Goal: Task Accomplishment & Management: Use online tool/utility

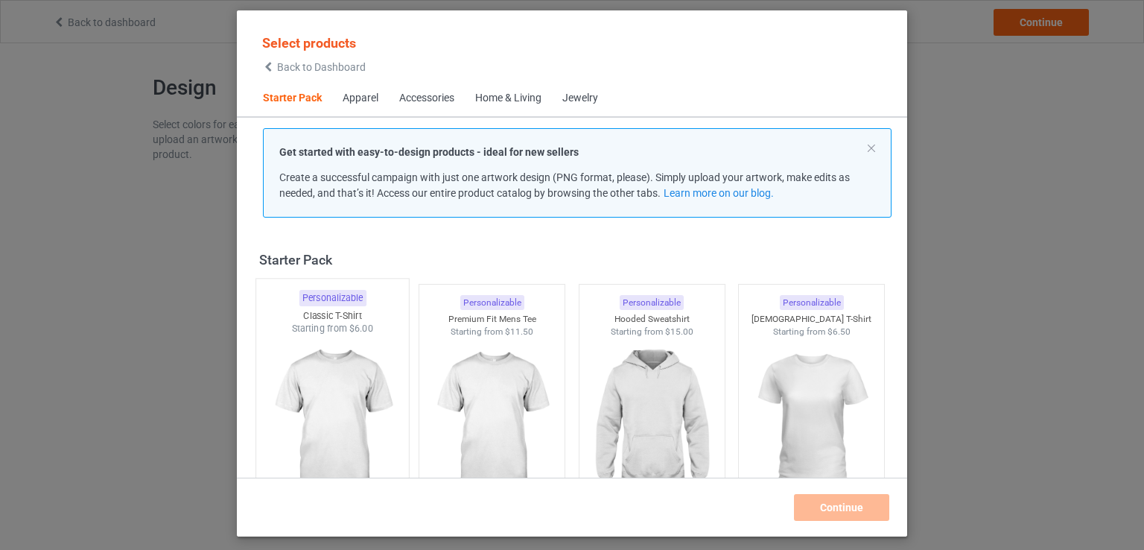
click at [315, 384] on img at bounding box center [332, 422] width 140 height 175
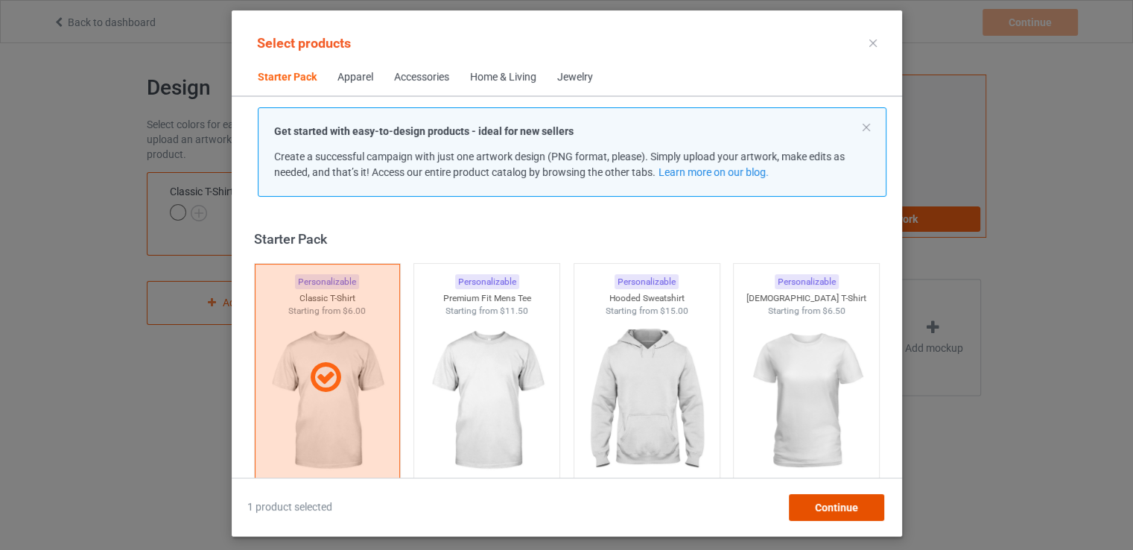
click at [859, 507] on div "Continue" at bounding box center [835, 507] width 95 height 27
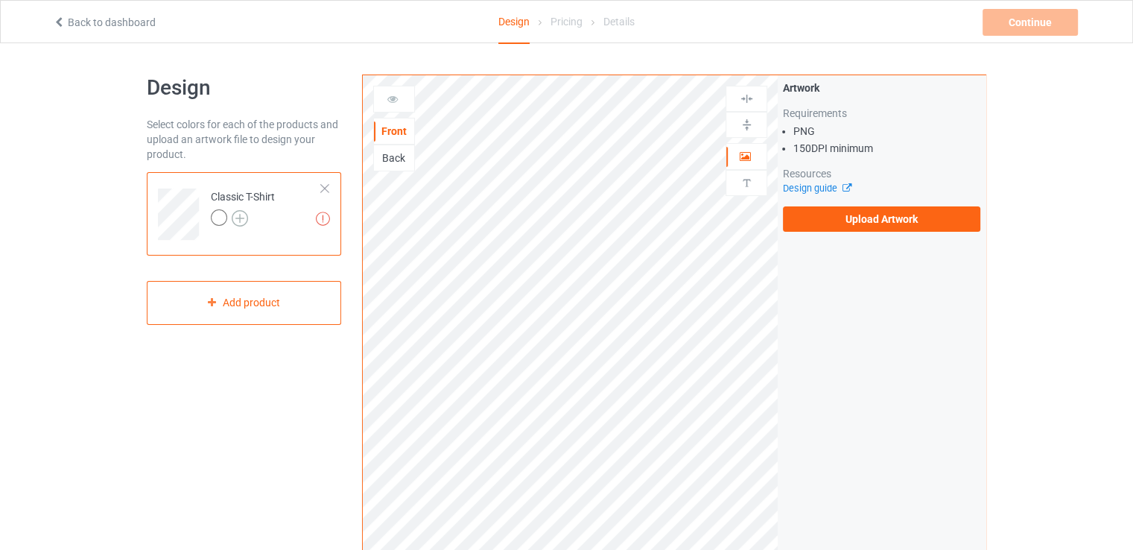
click at [242, 219] on img at bounding box center [240, 218] width 16 height 16
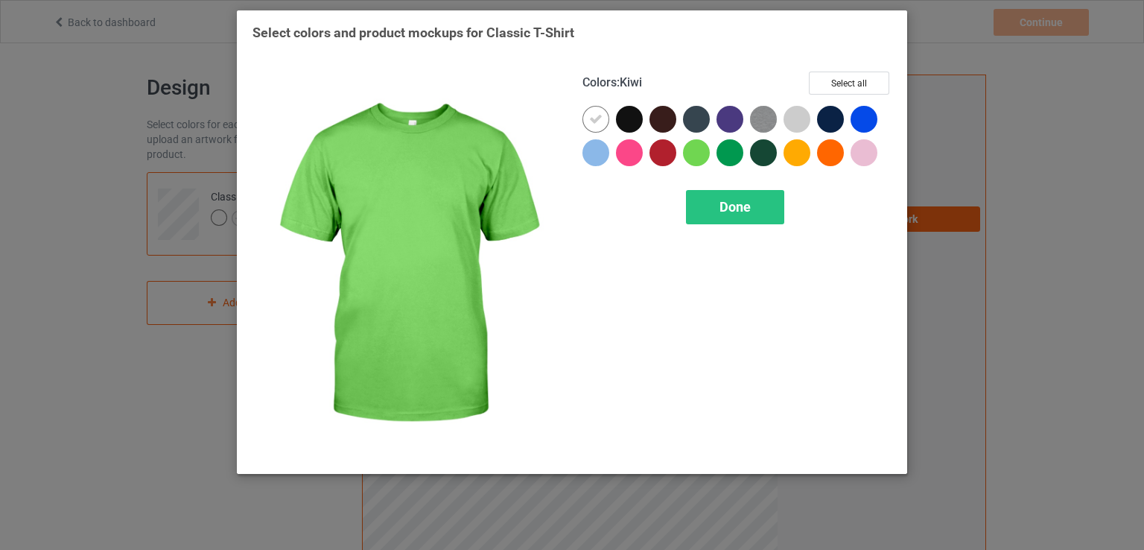
click at [698, 145] on div at bounding box center [696, 152] width 27 height 27
click at [693, 139] on div at bounding box center [696, 152] width 27 height 27
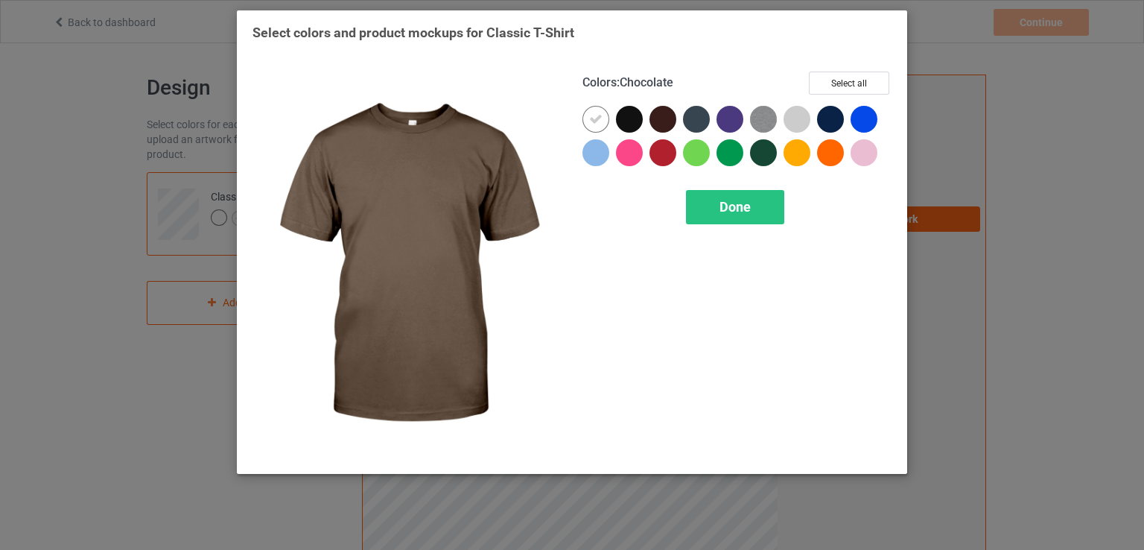
click at [669, 120] on div at bounding box center [662, 119] width 27 height 27
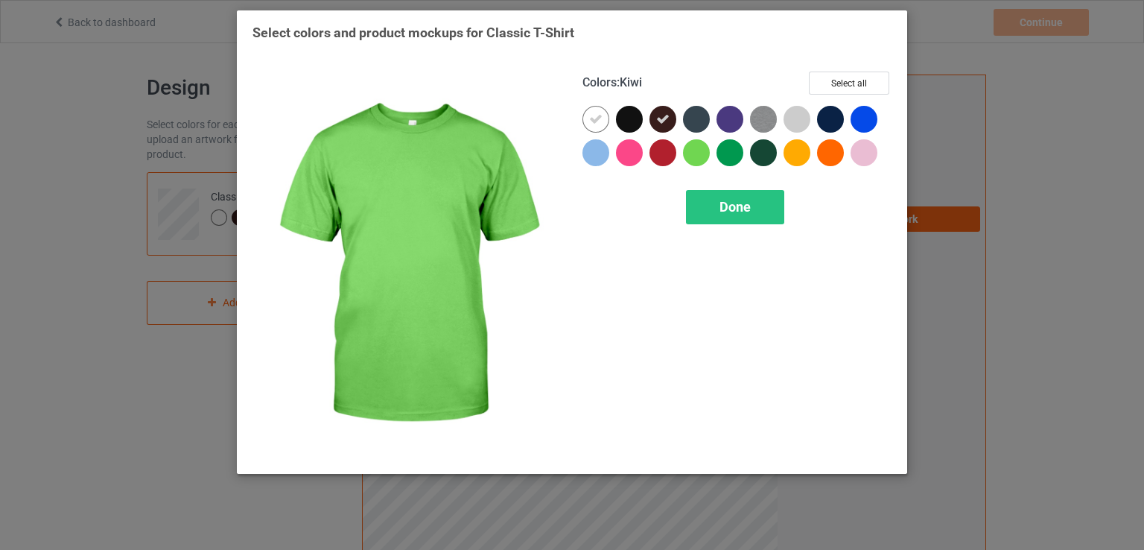
click at [980, 244] on div "Select colors and product mockups for Classic T-Shirt Colors : Kiwi Select all …" at bounding box center [572, 275] width 1144 height 550
click at [757, 203] on div "Done" at bounding box center [735, 207] width 98 height 34
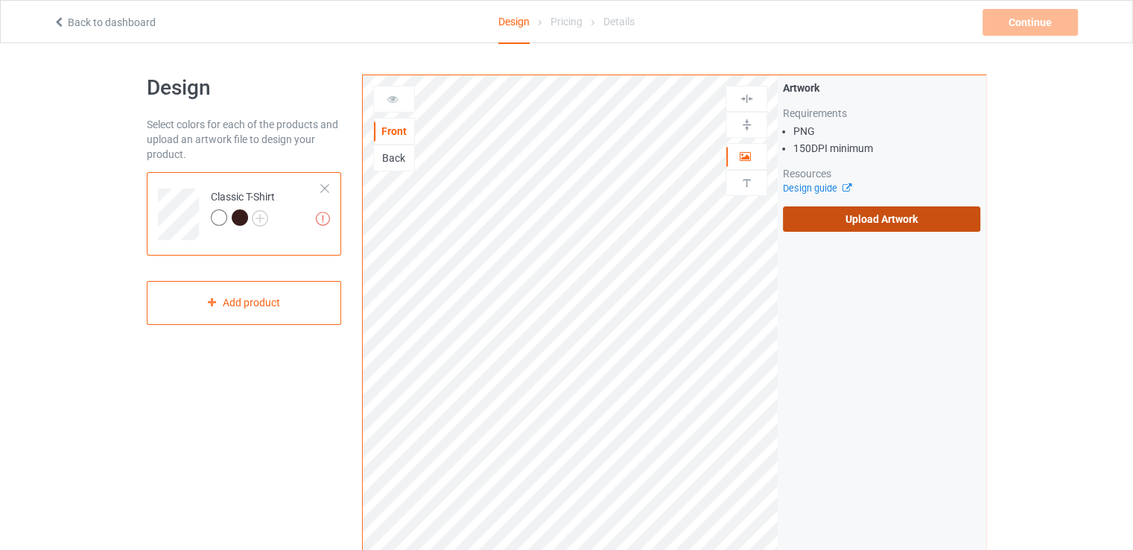
click at [858, 214] on label "Upload Artwork" at bounding box center [881, 218] width 197 height 25
click at [0, 0] on input "Upload Artwork" at bounding box center [0, 0] width 0 height 0
click at [235, 224] on div at bounding box center [240, 217] width 16 height 16
click at [897, 229] on label "Upload Artwork" at bounding box center [881, 218] width 197 height 25
click at [0, 0] on input "Upload Artwork" at bounding box center [0, 0] width 0 height 0
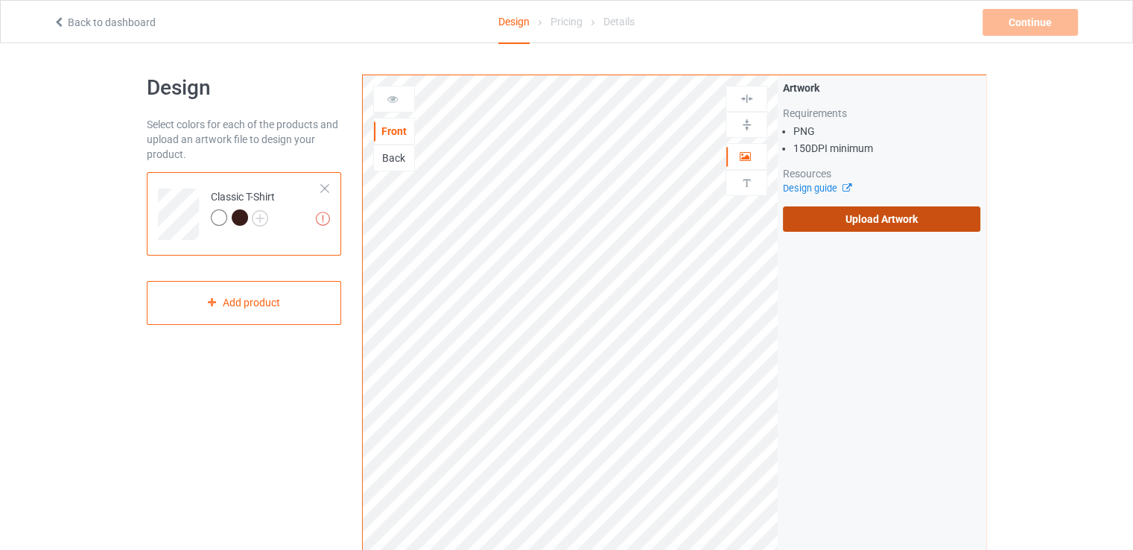
click at [882, 220] on label "Upload Artwork" at bounding box center [881, 218] width 197 height 25
click at [0, 0] on input "Upload Artwork" at bounding box center [0, 0] width 0 height 0
click at [867, 220] on label "Upload Artwork" at bounding box center [881, 218] width 197 height 25
click at [0, 0] on input "Upload Artwork" at bounding box center [0, 0] width 0 height 0
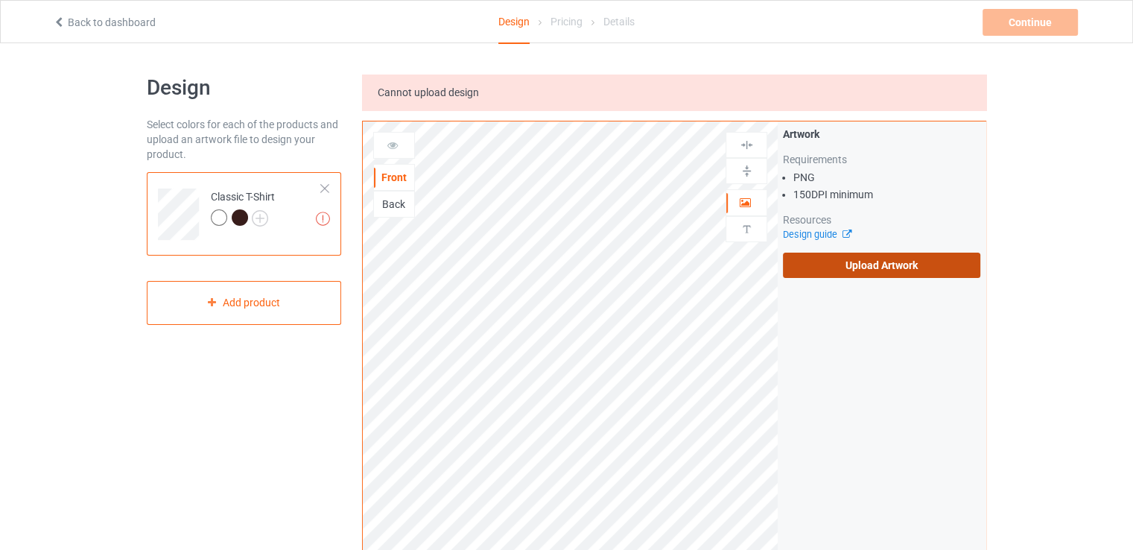
click at [834, 269] on label "Upload Artwork" at bounding box center [881, 264] width 197 height 25
click at [0, 0] on input "Upload Artwork" at bounding box center [0, 0] width 0 height 0
